Goal: Transaction & Acquisition: Purchase product/service

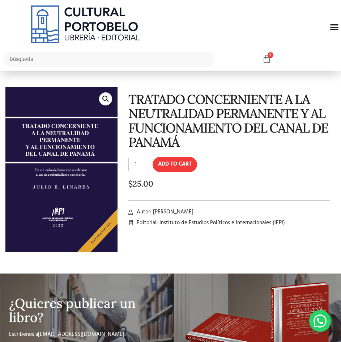
click at [143, 167] on input "1" at bounding box center [138, 164] width 20 height 15
click at [145, 160] on input "2" at bounding box center [138, 164] width 20 height 15
click at [144, 160] on input "3" at bounding box center [138, 164] width 20 height 15
click at [144, 160] on input "4" at bounding box center [138, 164] width 20 height 15
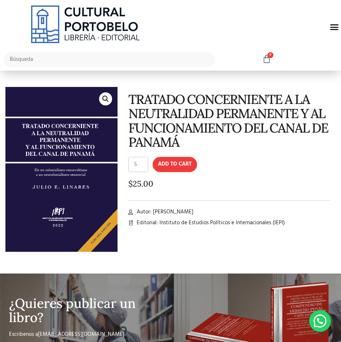
click at [144, 160] on input "5" at bounding box center [138, 164] width 20 height 15
click at [144, 160] on input "6" at bounding box center [138, 164] width 20 height 15
click at [144, 160] on input "7" at bounding box center [138, 164] width 20 height 15
click at [144, 166] on input "6" at bounding box center [138, 164] width 20 height 15
click at [144, 166] on input "5" at bounding box center [138, 164] width 20 height 15
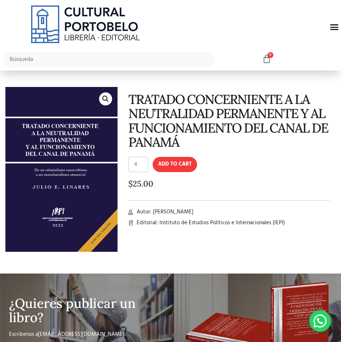
click at [144, 166] on input "4" at bounding box center [138, 164] width 20 height 15
click at [144, 166] on input "3" at bounding box center [138, 164] width 20 height 15
click at [144, 166] on input "2" at bounding box center [138, 164] width 20 height 15
type input "1"
click at [144, 166] on input "1" at bounding box center [138, 164] width 20 height 15
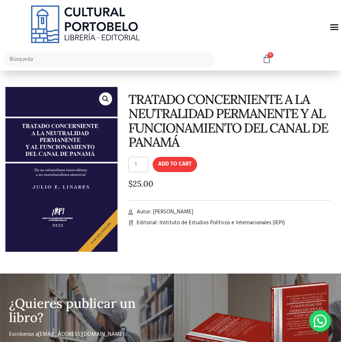
click at [144, 166] on input "1" at bounding box center [138, 164] width 20 height 15
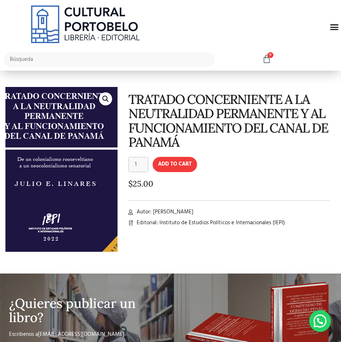
click at [74, 194] on img at bounding box center [55, 158] width 161 height 237
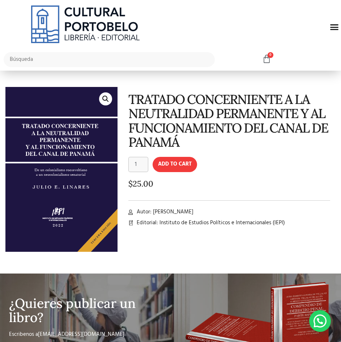
click at [105, 100] on link "🔍" at bounding box center [105, 98] width 13 height 13
